Goal: Information Seeking & Learning: Learn about a topic

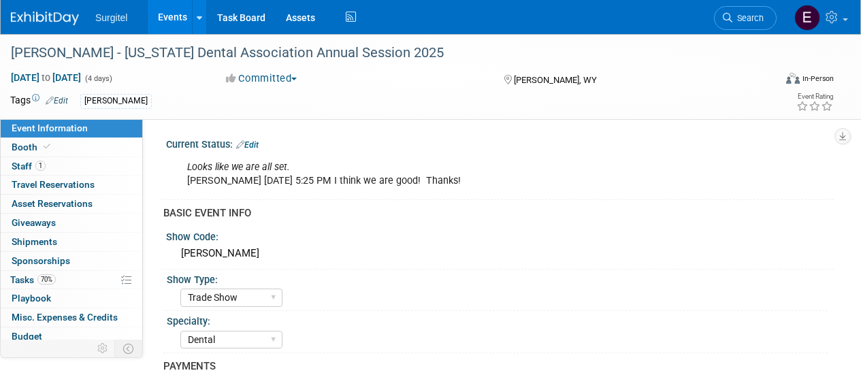
select select "Trade Show"
select select "Dental"
select select "SkyMiles - 93008"
select select "No"
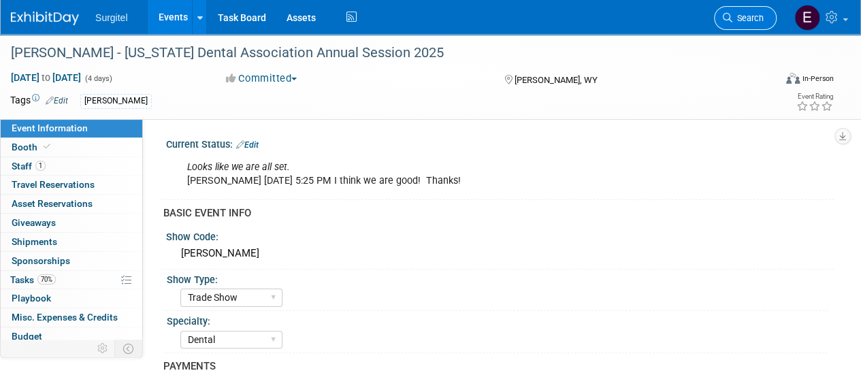
click at [760, 25] on link "Search" at bounding box center [745, 18] width 63 height 24
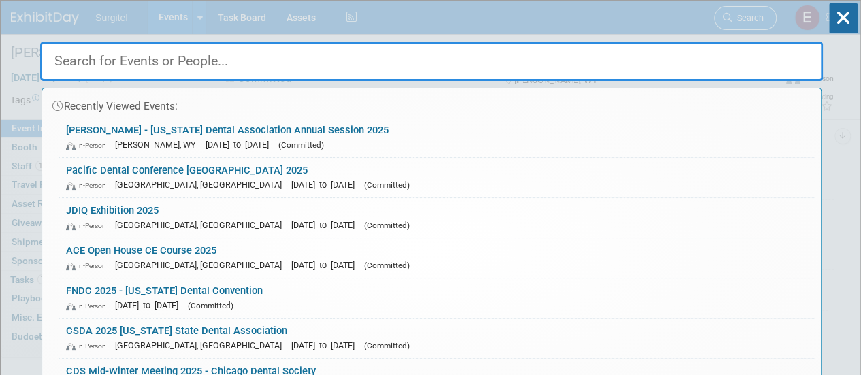
click at [760, 25] on div "Recently Viewed Events: WYDA - Wyoming Dental Association Annual Session 2025 I…" at bounding box center [431, 205] width 783 height 409
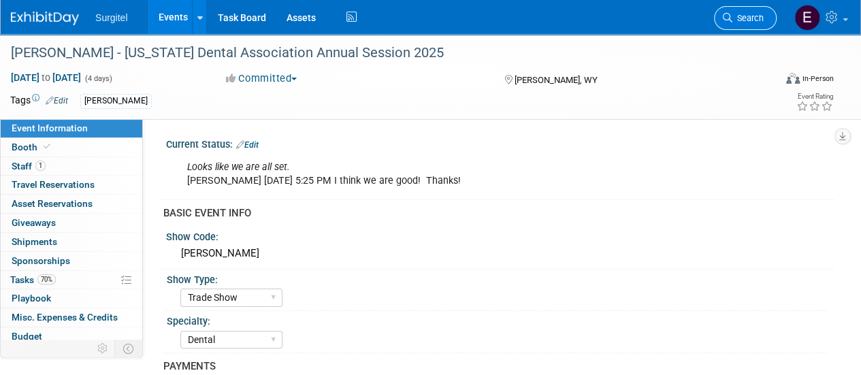
click at [760, 25] on link "Search" at bounding box center [745, 18] width 63 height 24
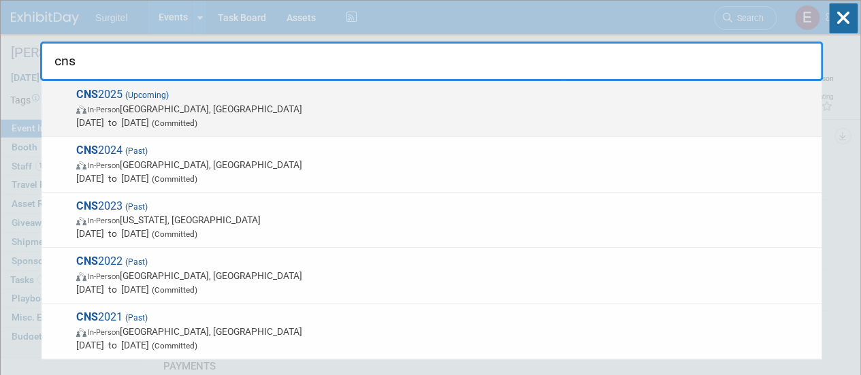
type input "cns"
click at [655, 107] on span "In-Person Los Angeles, CA" at bounding box center [445, 109] width 739 height 14
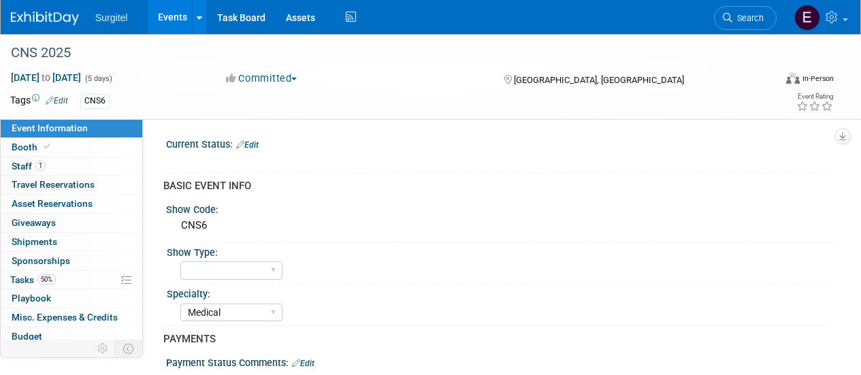
select select "Medical"
select select "SkyMiles - 93008"
select select "No"
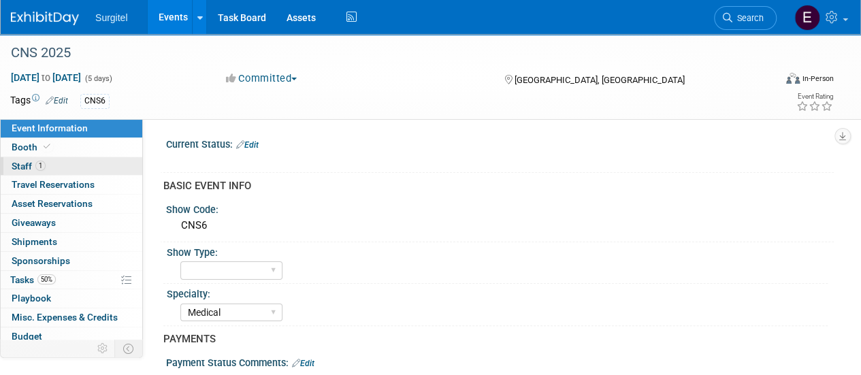
click at [48, 164] on link "1 Staff 1" at bounding box center [72, 166] width 142 height 18
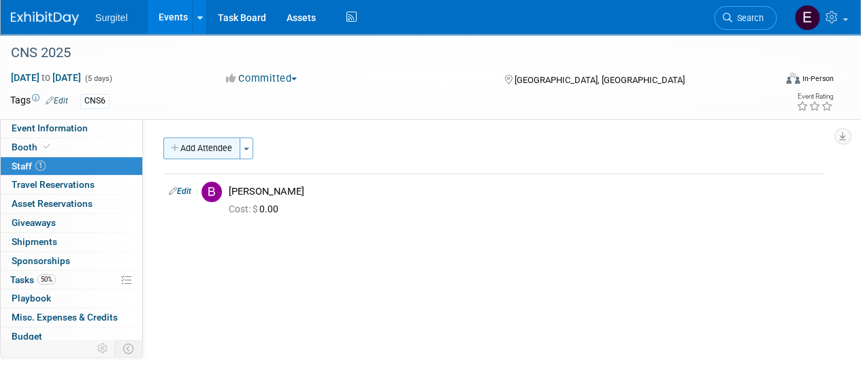
click at [211, 152] on button "Add Attendee" at bounding box center [201, 148] width 77 height 22
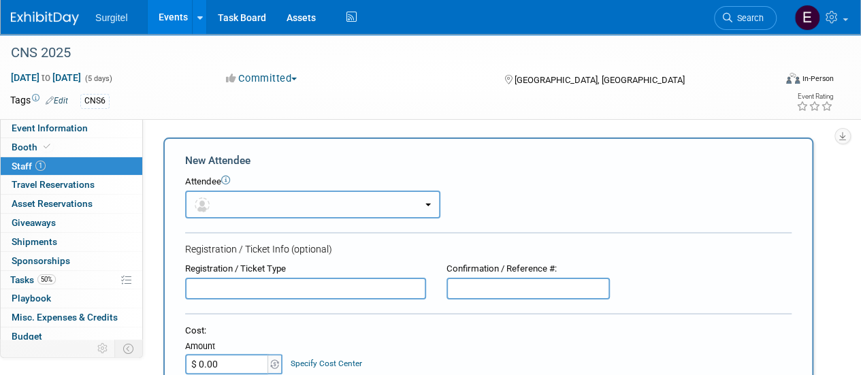
click at [250, 209] on button "button" at bounding box center [312, 205] width 255 height 28
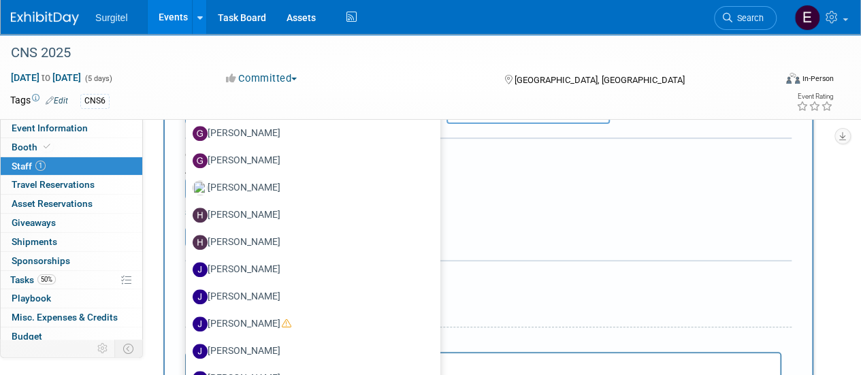
scroll to position [479, 0]
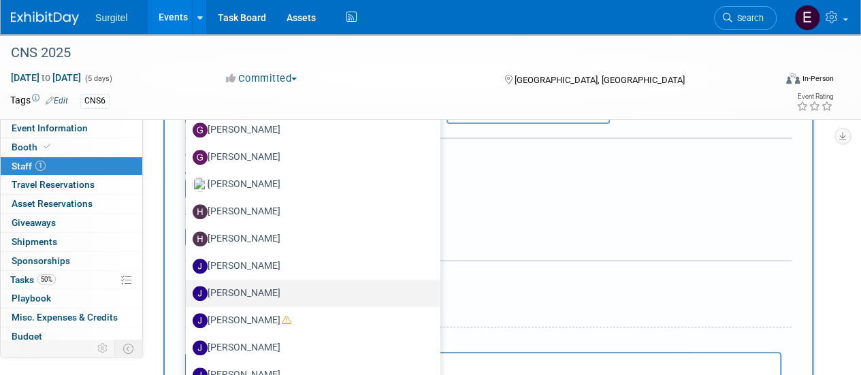
click at [249, 293] on label "[PERSON_NAME]" at bounding box center [309, 293] width 233 height 22
click at [188, 293] on input "[PERSON_NAME]" at bounding box center [183, 291] width 9 height 9
select select "a2439ed4-e201-4cbd-ac69-390b6d4d9a73"
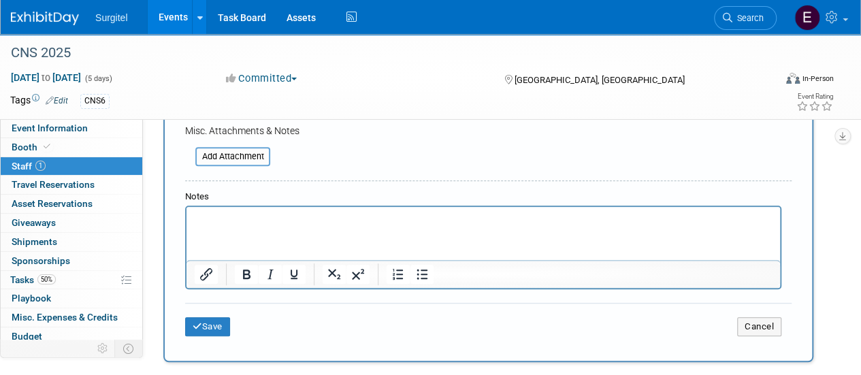
scroll to position [404, 0]
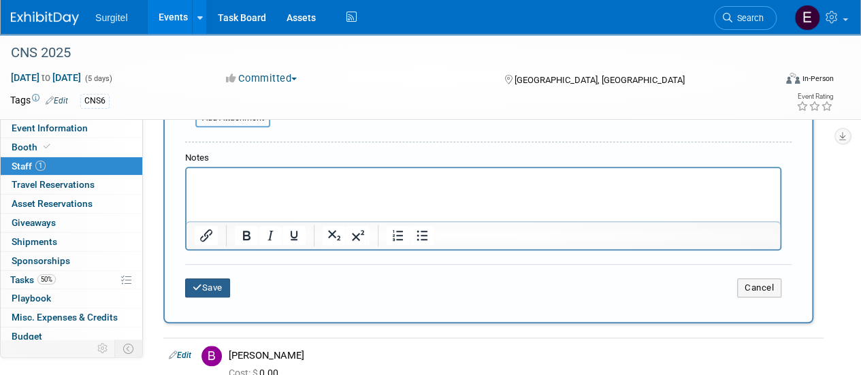
click at [209, 289] on button "Save" at bounding box center [207, 287] width 45 height 19
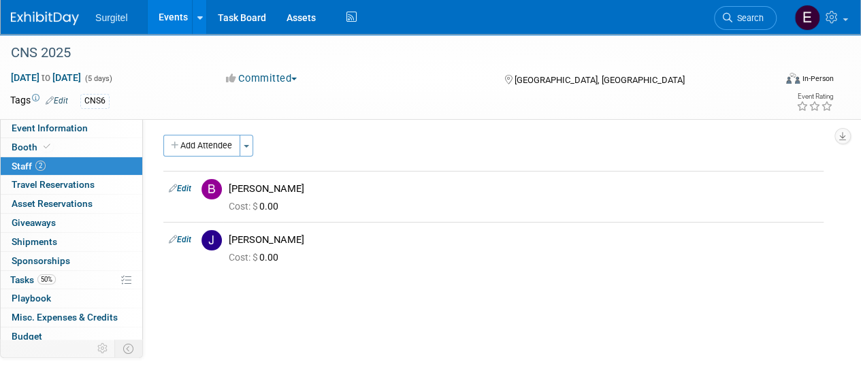
scroll to position [0, 0]
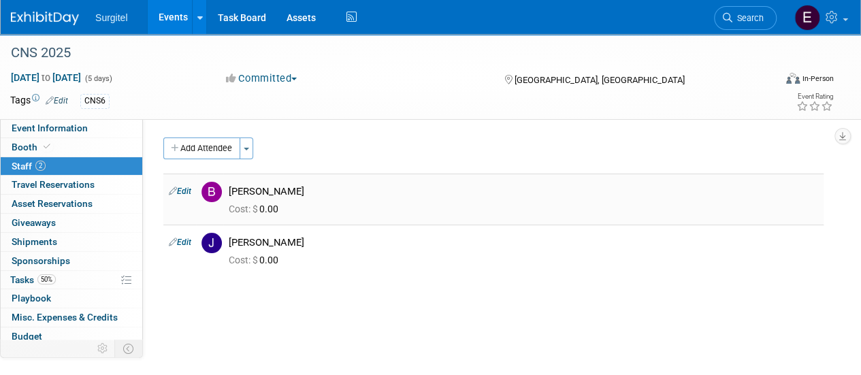
click at [179, 184] on td "Edit" at bounding box center [179, 199] width 33 height 51
click at [188, 189] on link "Edit" at bounding box center [180, 192] width 22 height 10
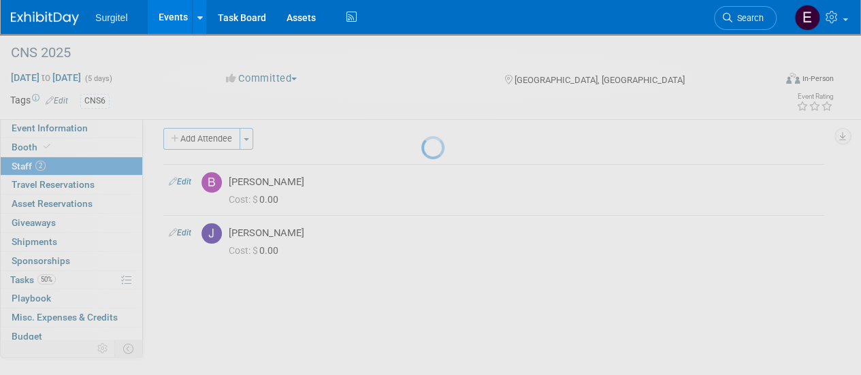
select select "b47db7fe-ba3f-4d2a-b71d-2728fa384118"
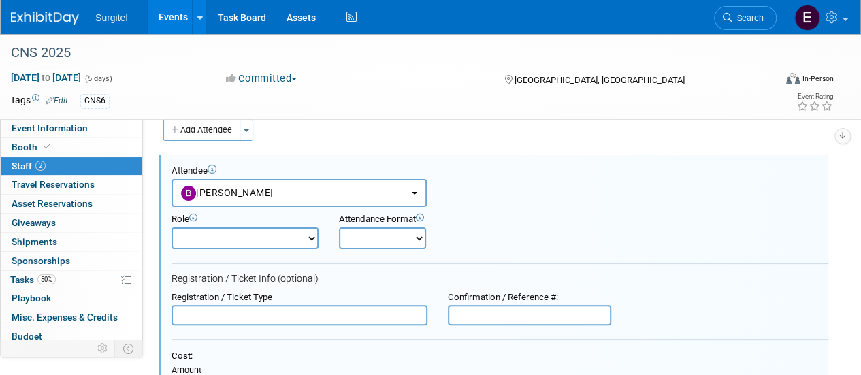
click at [261, 243] on select "Demonstrator Host Observer Planner Presenter Sales Representative Set-up/Disman…" at bounding box center [245, 238] width 147 height 22
select select "100"
click at [172, 227] on select "Demonstrator Host Observer Planner Presenter Sales Representative Set-up/Disman…" at bounding box center [245, 238] width 147 height 22
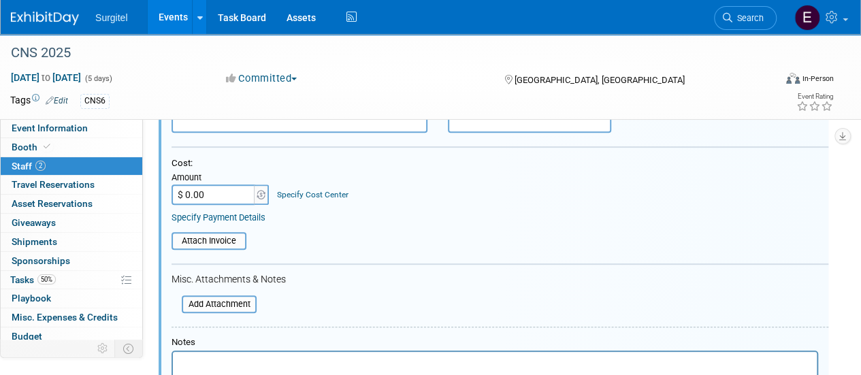
scroll to position [333, 0]
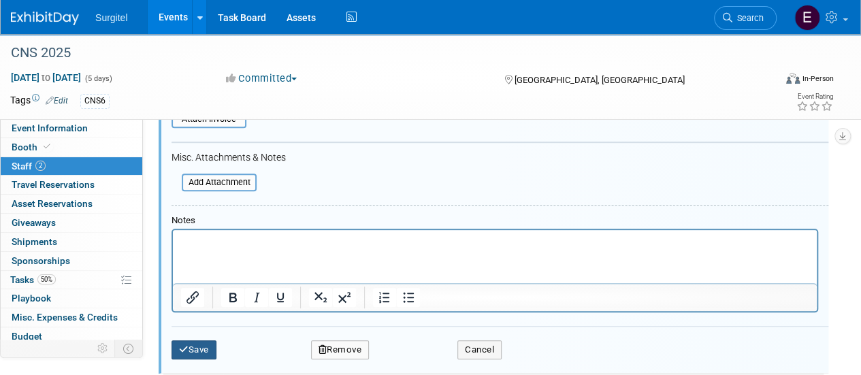
click at [199, 344] on button "Save" at bounding box center [194, 349] width 45 height 19
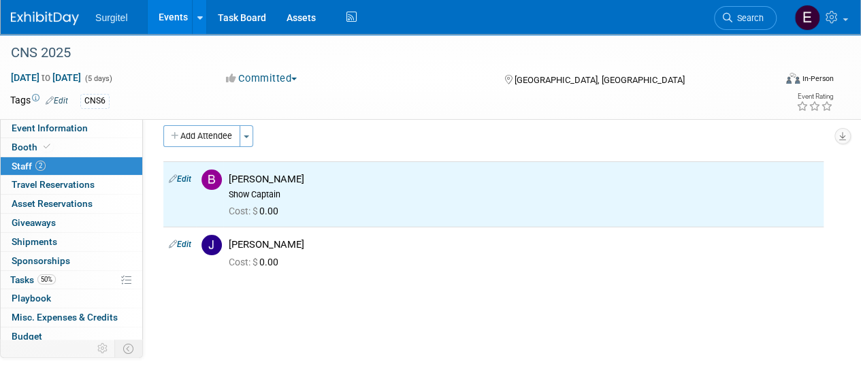
scroll to position [3, 0]
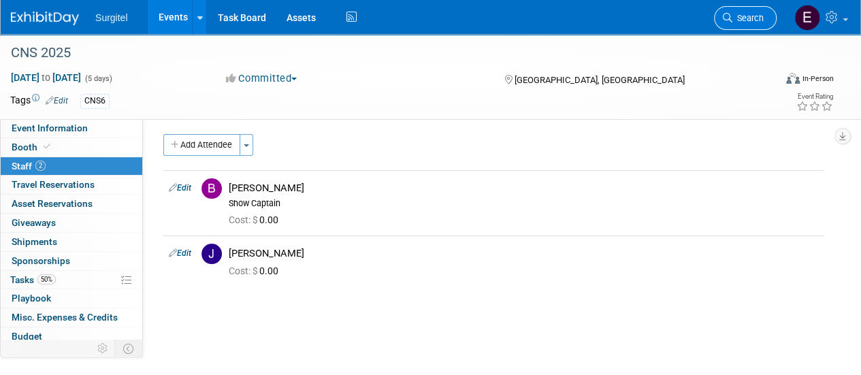
click at [746, 18] on span "Search" at bounding box center [747, 18] width 31 height 10
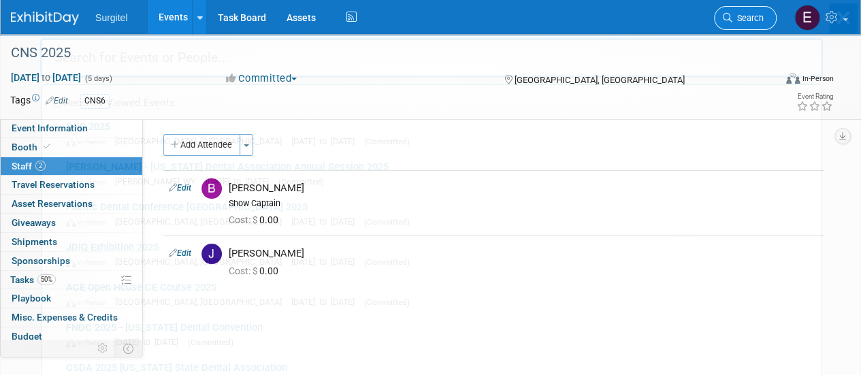
scroll to position [0, 0]
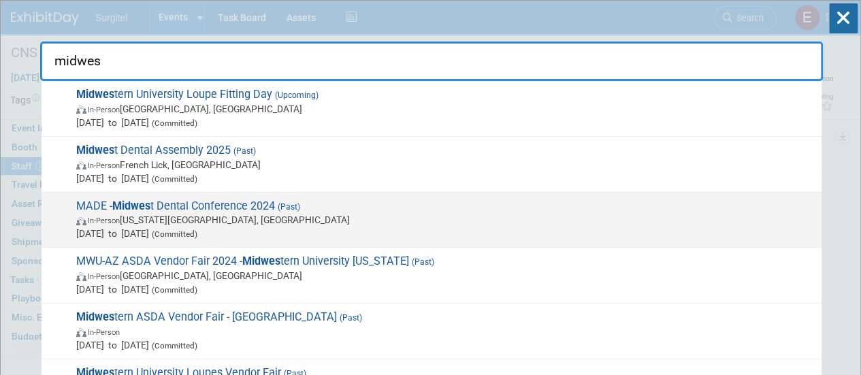
type input "midwes"
click at [557, 213] on span "In-Person Kansas City, MO" at bounding box center [445, 220] width 739 height 14
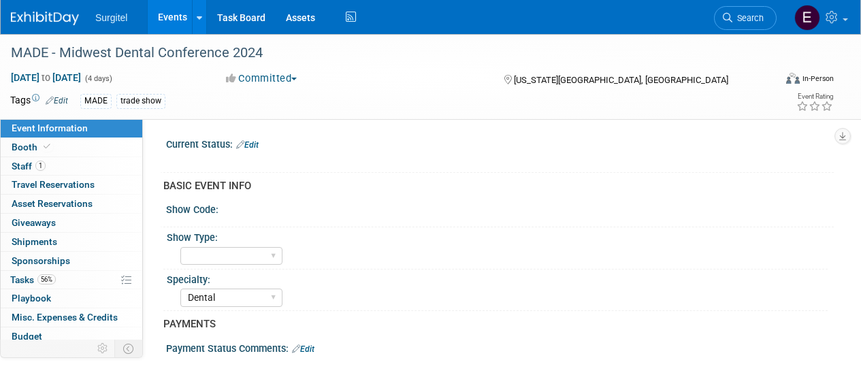
select select "Dental"
select select "Rewards - 12003"
select select "Yes"
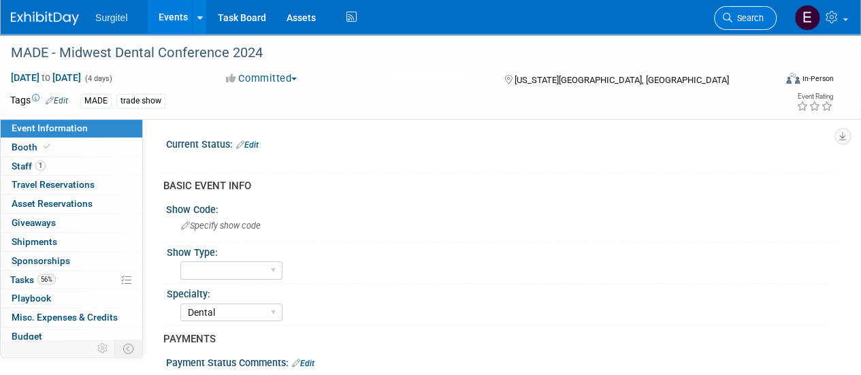
click at [745, 14] on span "Search" at bounding box center [747, 18] width 31 height 10
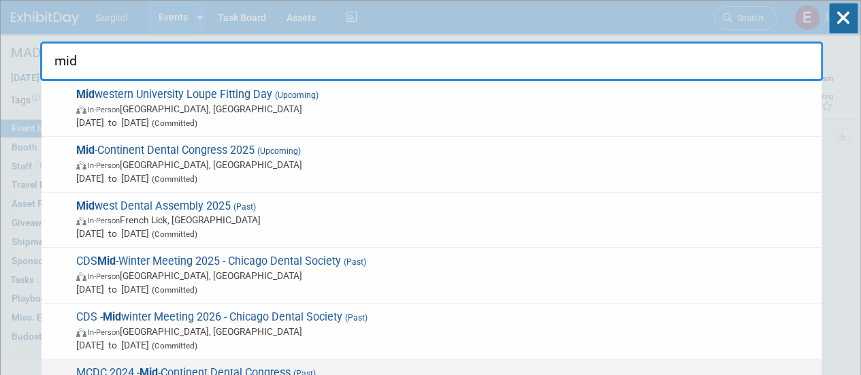
type input "mid"
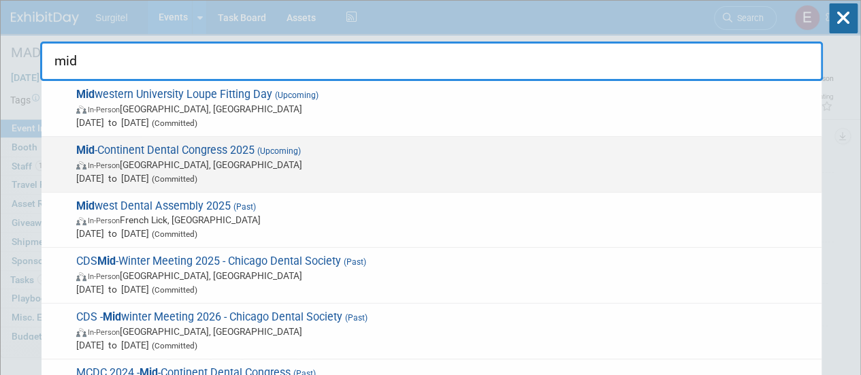
click at [216, 146] on span "Mid -Continent Dental Congress 2025 (Upcoming) In-Person St. Louis, MO Sep 25, …" at bounding box center [443, 165] width 743 height 42
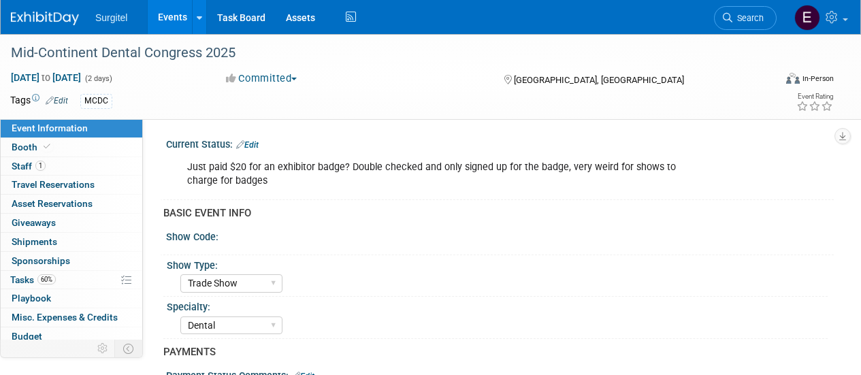
select select "Trade Show"
select select "Dental"
select select "No"
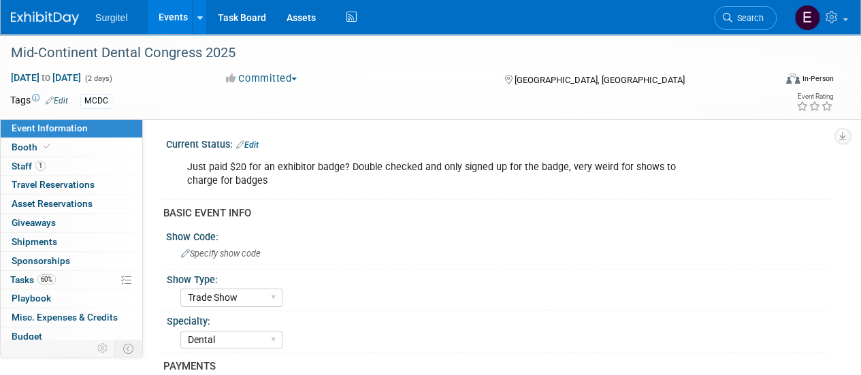
click at [82, 165] on link "1 Staff 1" at bounding box center [72, 166] width 142 height 18
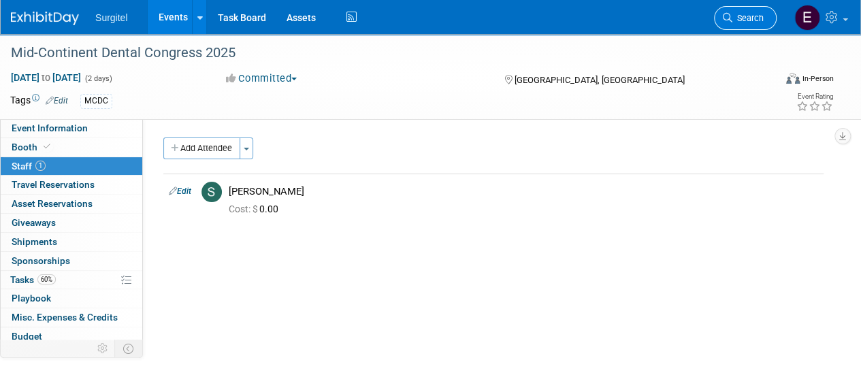
click at [739, 7] on link "Search" at bounding box center [745, 18] width 63 height 24
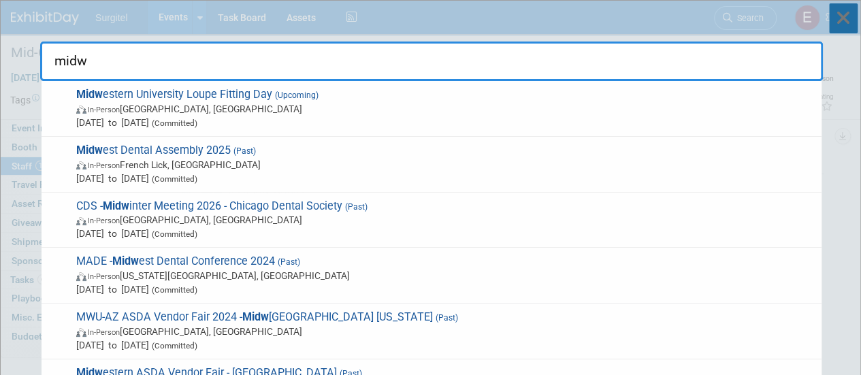
click at [851, 16] on icon at bounding box center [843, 18] width 29 height 30
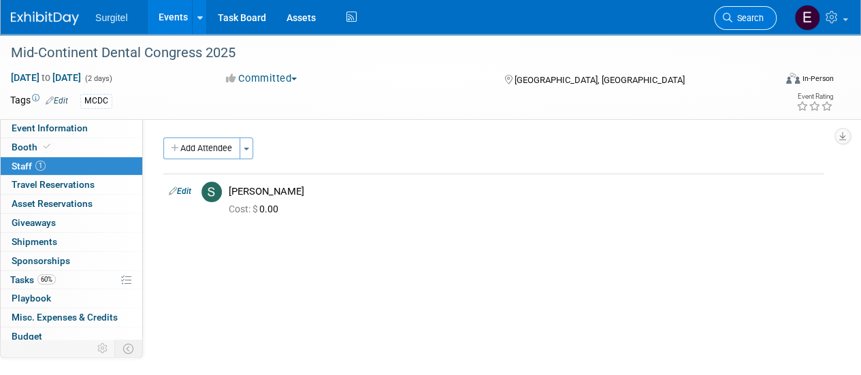
click at [751, 22] on span "Search" at bounding box center [747, 18] width 31 height 10
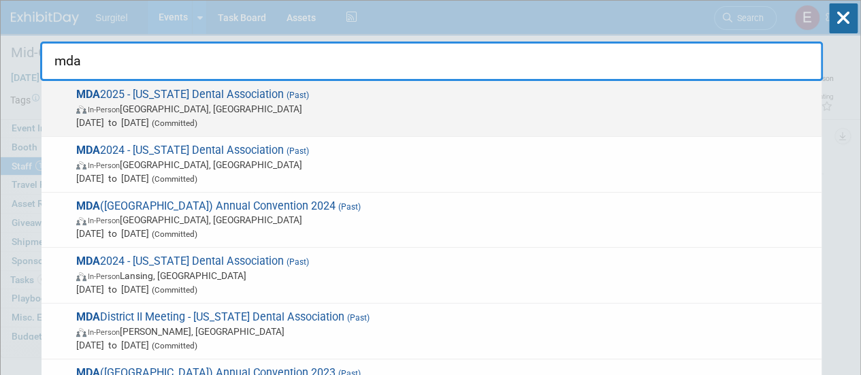
type input "mda"
click at [428, 110] on span "In-Person Detroit, MI" at bounding box center [445, 109] width 739 height 14
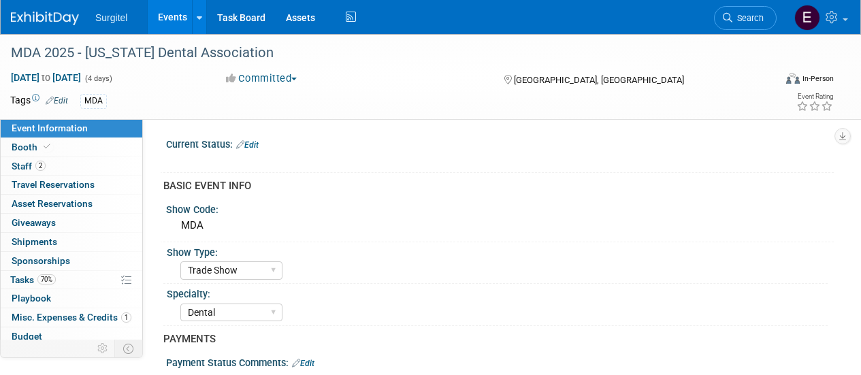
select select "Trade Show"
select select "Dental"
select select "Rewards - 12003"
select select "No"
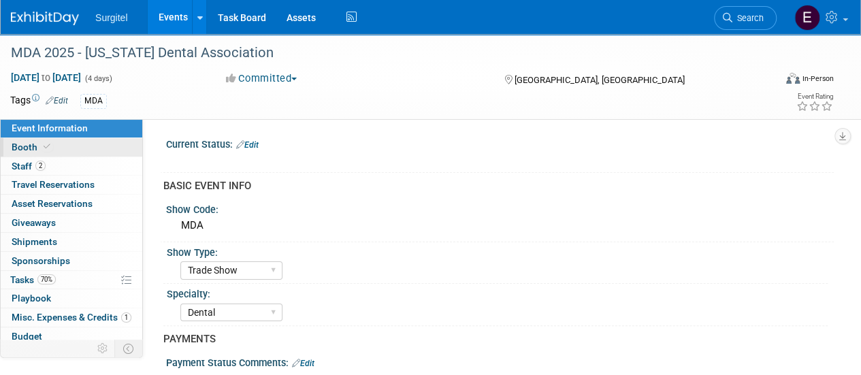
click at [71, 147] on link "Booth" at bounding box center [72, 147] width 142 height 18
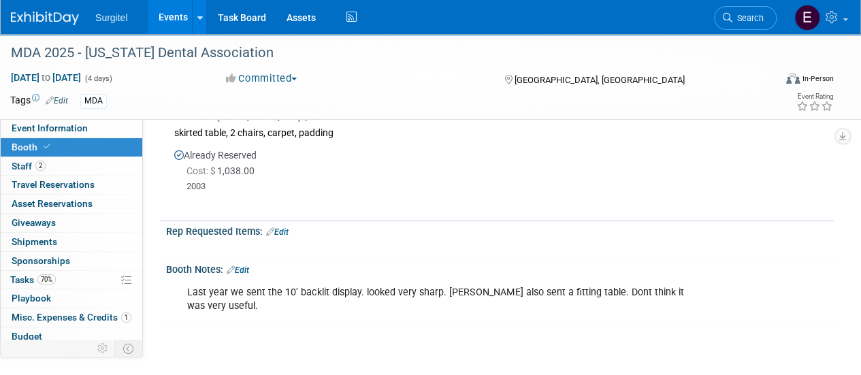
scroll to position [319, 0]
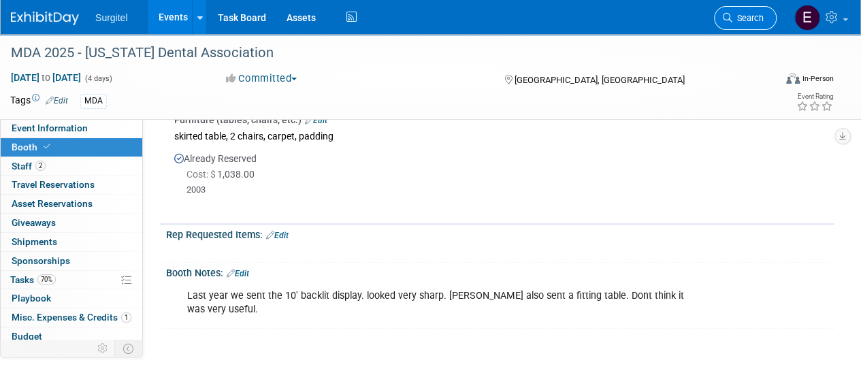
click at [732, 18] on span "Search" at bounding box center [747, 18] width 31 height 10
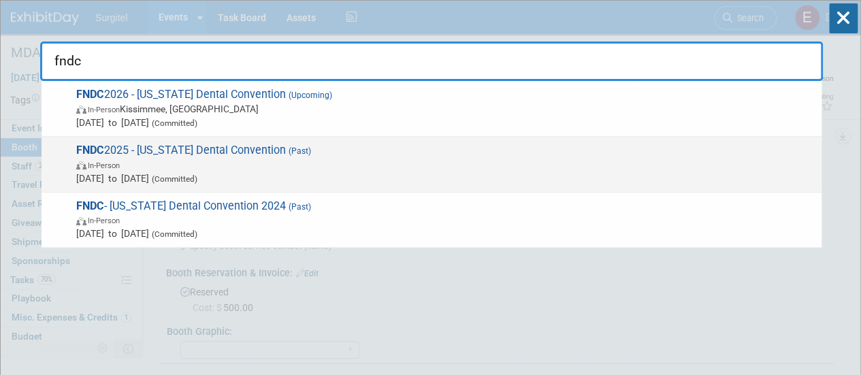
type input "fndc"
click at [496, 174] on span "Jun 19, 2025 to Jun 21, 2025 (Committed)" at bounding box center [445, 179] width 739 height 14
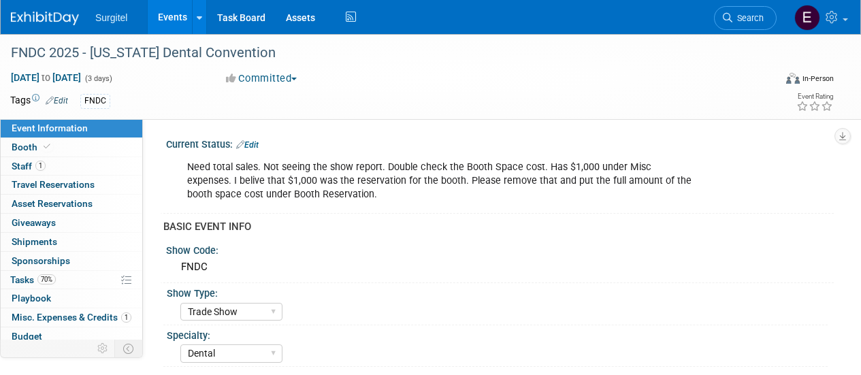
select select "Trade Show"
select select "Dental"
select select "SkyMiles - 93008"
select select "No"
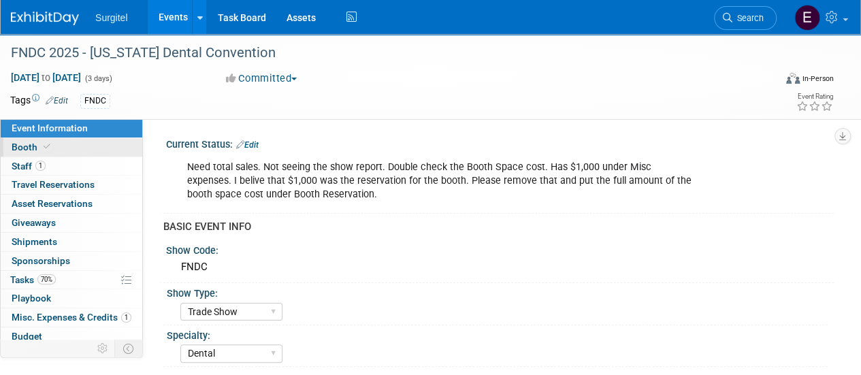
click at [46, 145] on icon at bounding box center [47, 146] width 7 height 7
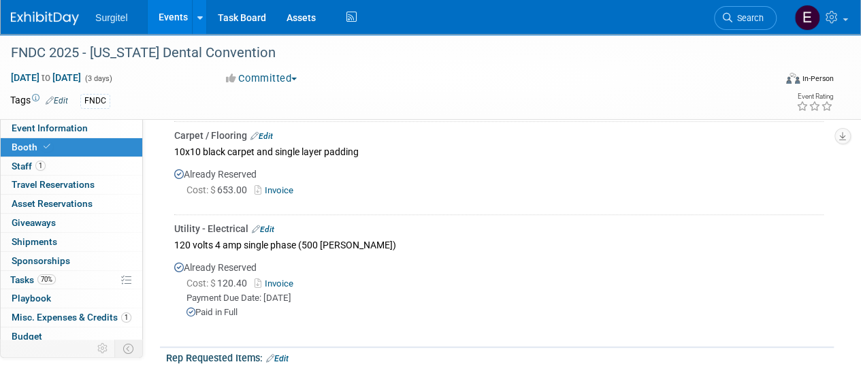
scroll to position [294, 0]
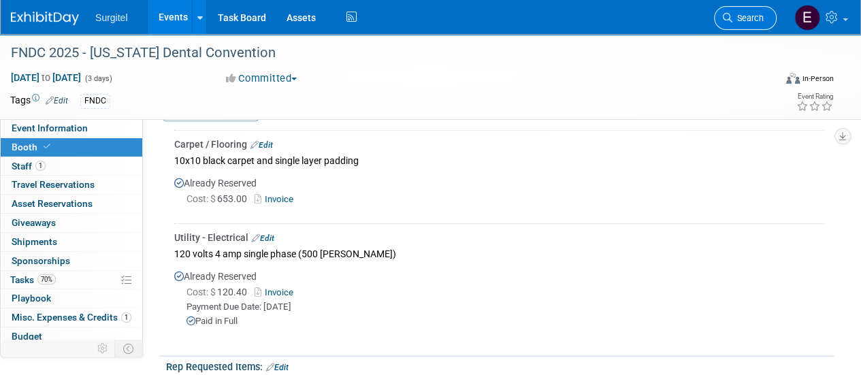
click at [742, 17] on span "Search" at bounding box center [747, 18] width 31 height 10
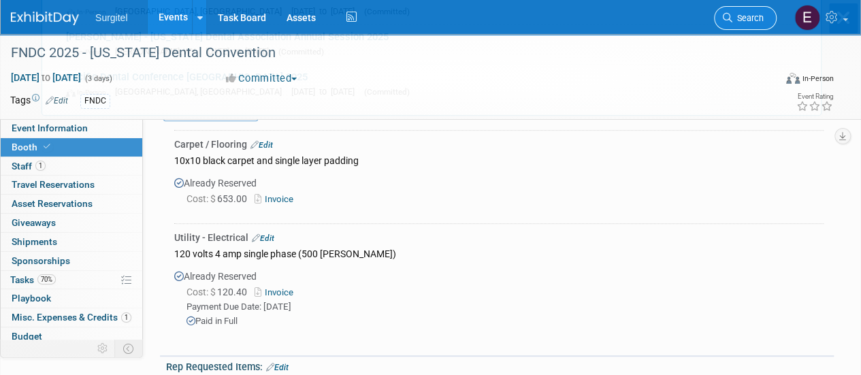
scroll to position [0, 0]
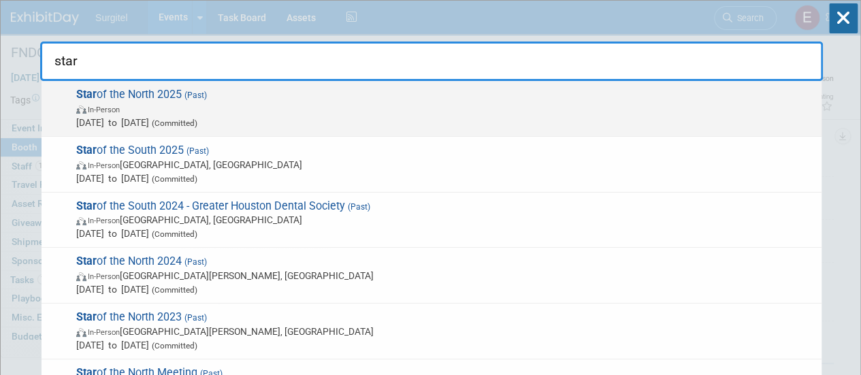
type input "star"
click at [335, 116] on span "Apr 24, 2025 to Apr 26, 2025 (Committed)" at bounding box center [445, 123] width 739 height 14
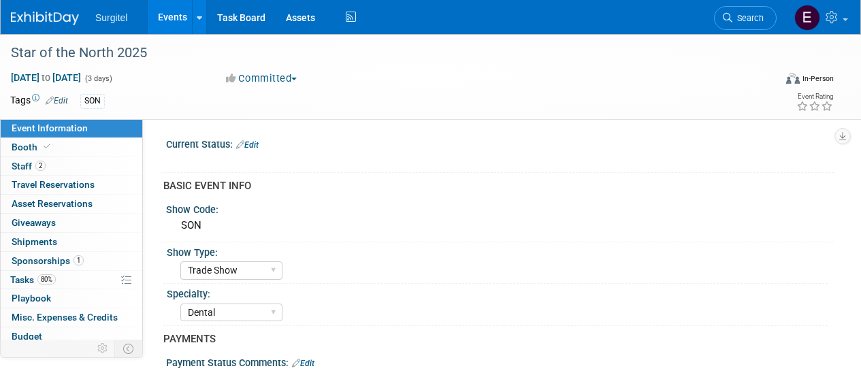
select select "Trade Show"
select select "Dental"
select select "Rewards - 12003"
select select "Yes"
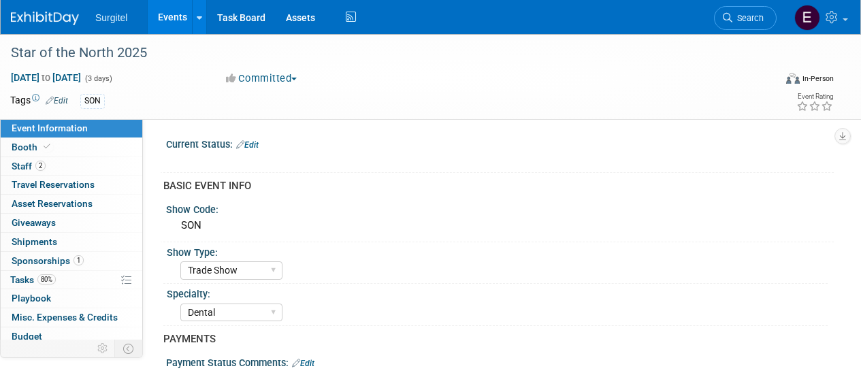
select select "Yes"
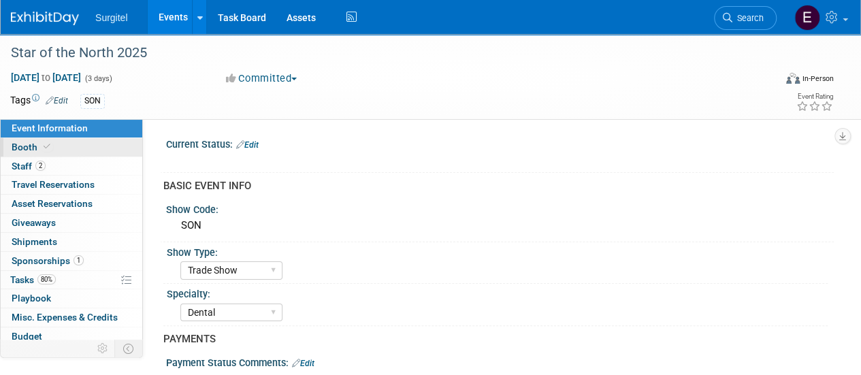
click at [93, 144] on link "Booth" at bounding box center [72, 147] width 142 height 18
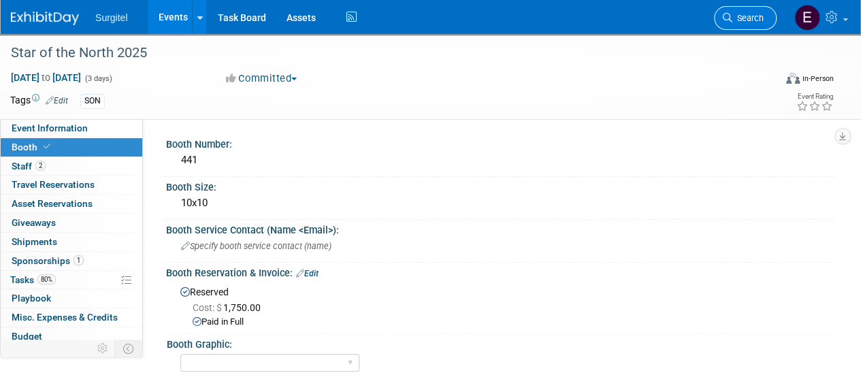
click at [762, 14] on span "Search" at bounding box center [747, 18] width 31 height 10
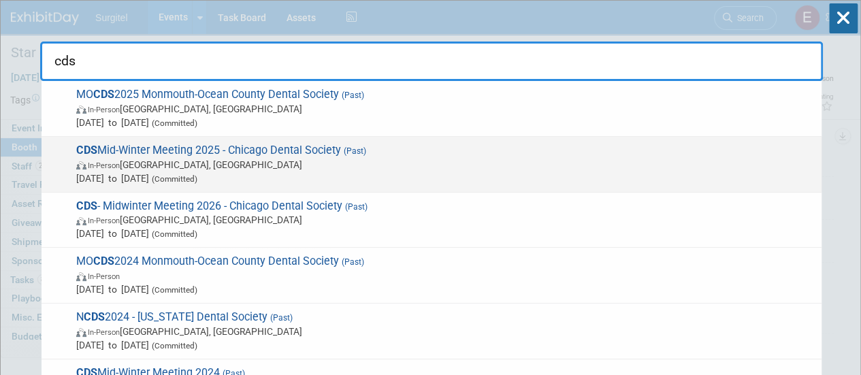
type input "cds"
click at [410, 172] on span "[DATE] to [DATE] (Committed)" at bounding box center [445, 179] width 739 height 14
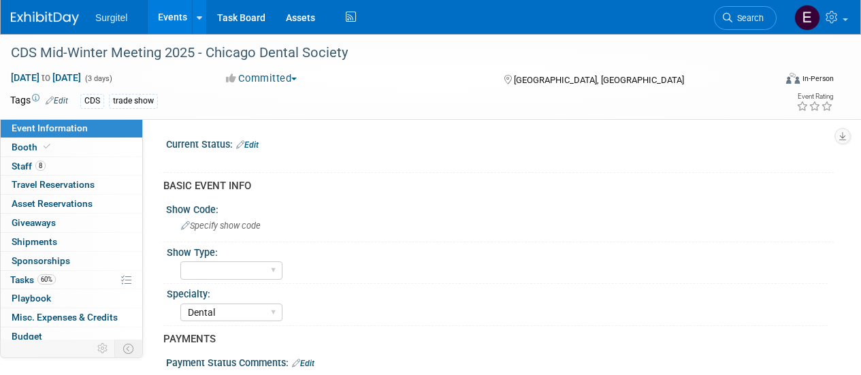
select select "Dental"
select select "Rewards - 12003"
select select "Yes"
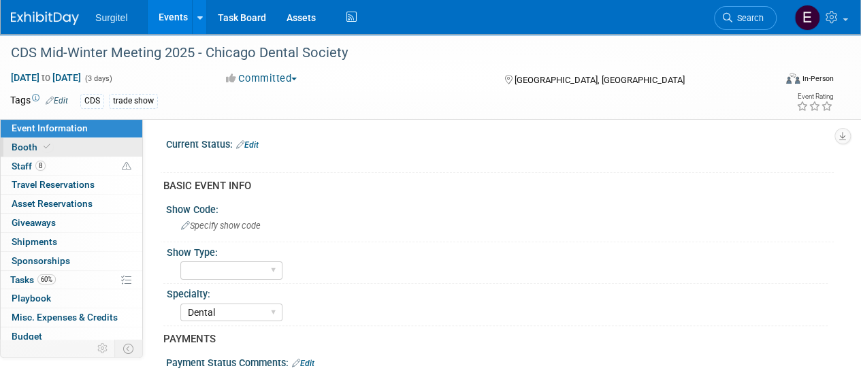
click at [69, 138] on link "Booth" at bounding box center [72, 147] width 142 height 18
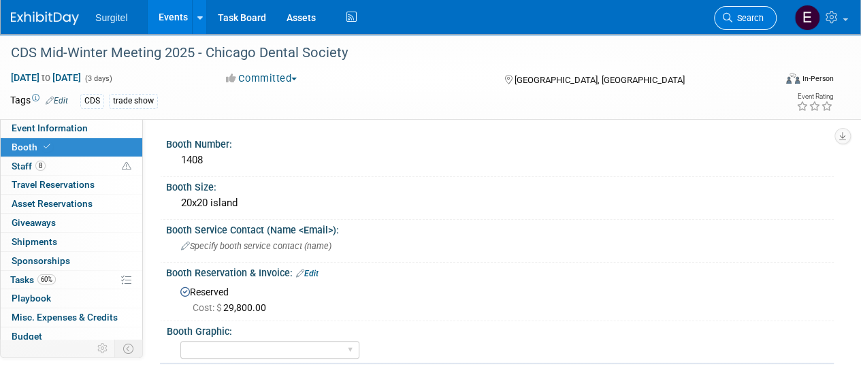
click at [748, 16] on span "Search" at bounding box center [747, 18] width 31 height 10
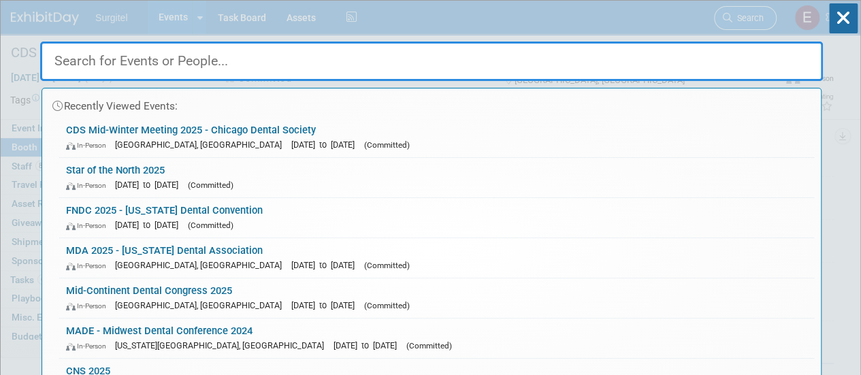
click at [748, 16] on div "Recently Viewed Events: CDS Mid-Winter Meeting 2025 - [GEOGRAPHIC_DATA] Dental …" at bounding box center [431, 205] width 783 height 409
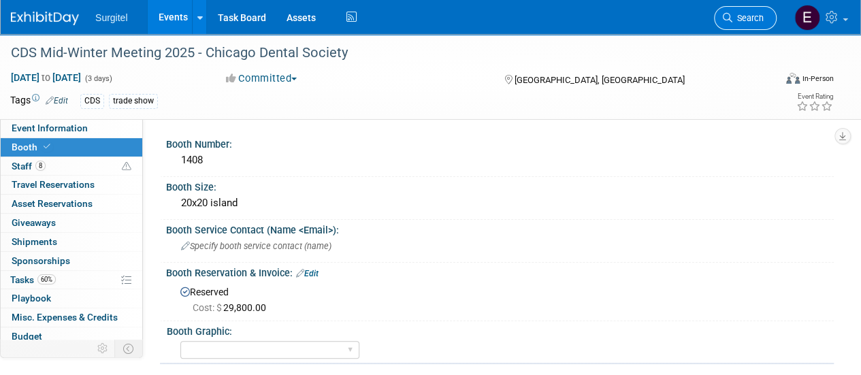
click at [748, 16] on span "Search" at bounding box center [747, 18] width 31 height 10
